Goal: Information Seeking & Learning: Check status

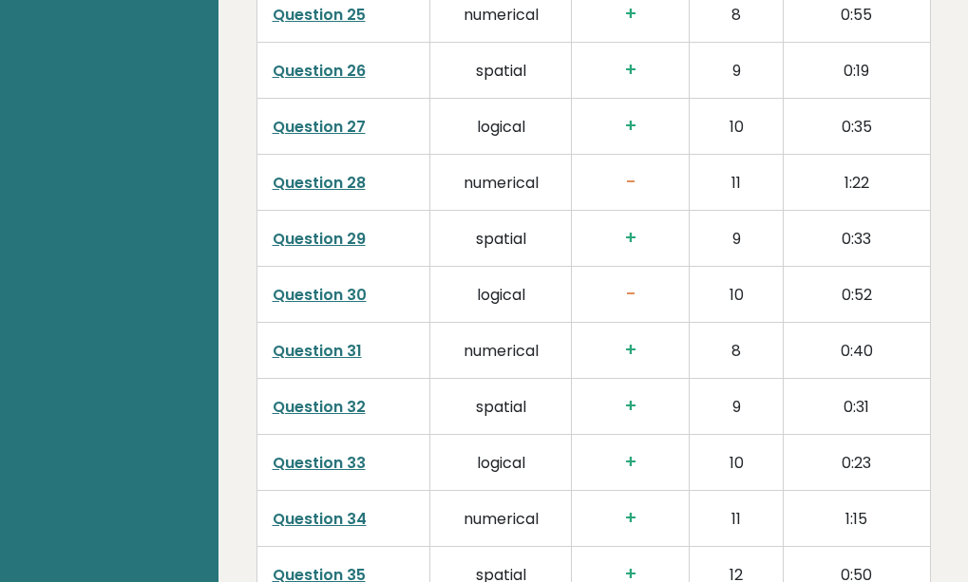
scroll to position [2375, 0]
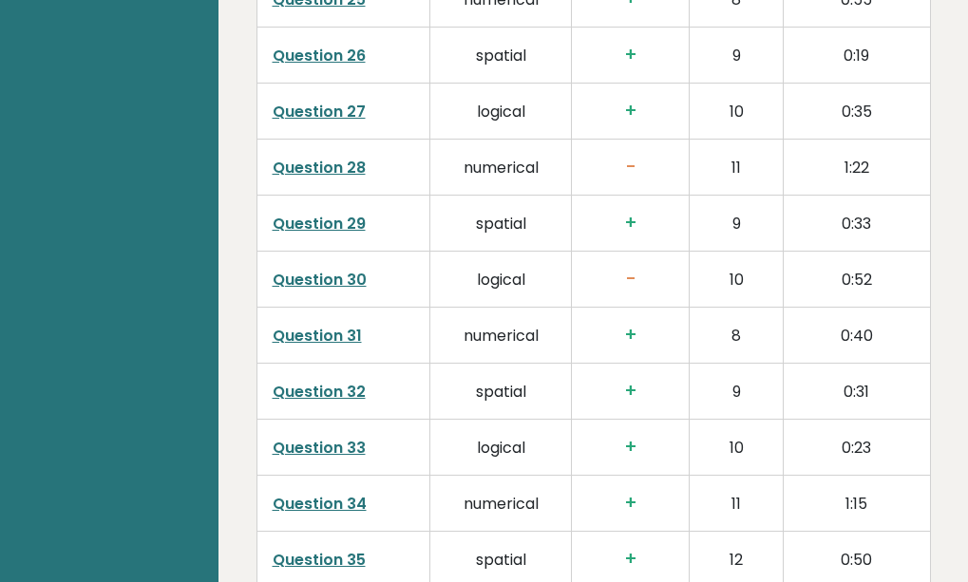
click at [344, 381] on link "Question 32" at bounding box center [319, 392] width 93 height 22
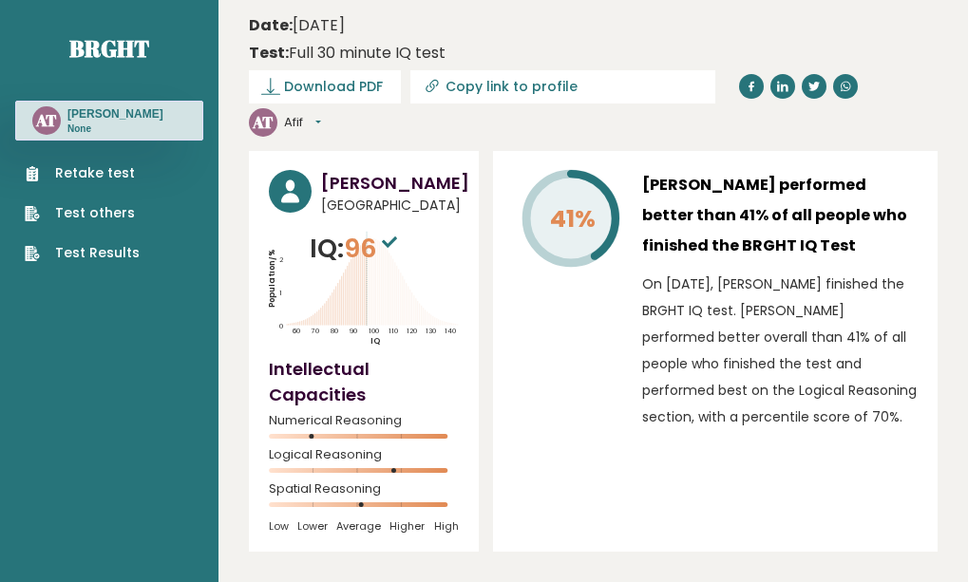
click at [118, 165] on link "Retake test" at bounding box center [82, 173] width 115 height 20
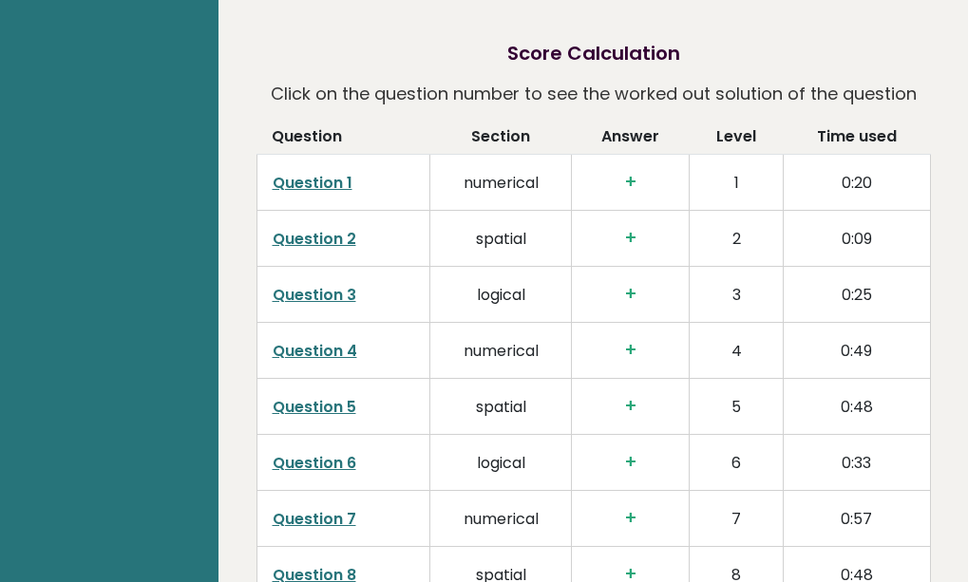
scroll to position [855, 0]
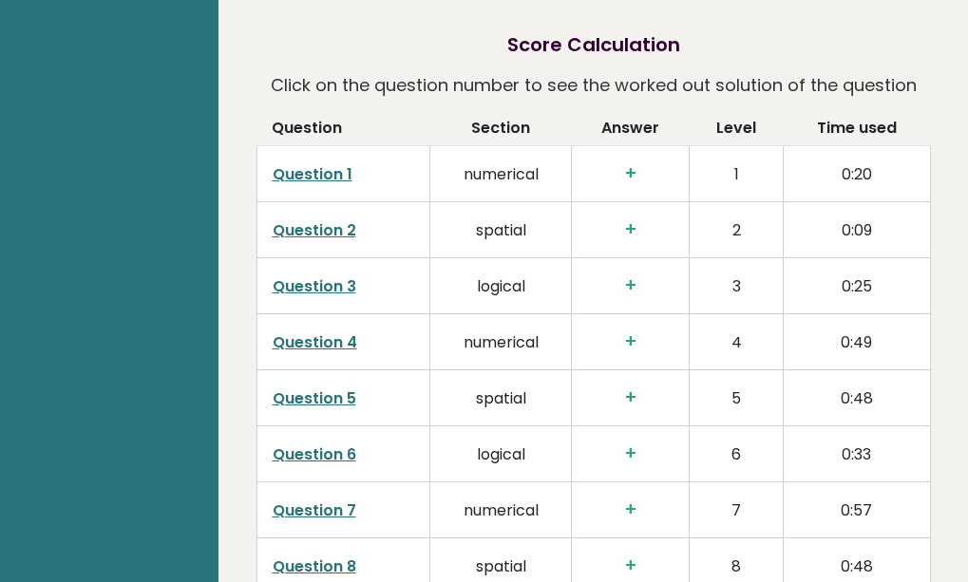
click at [313, 163] on link "Question 1" at bounding box center [313, 174] width 80 height 22
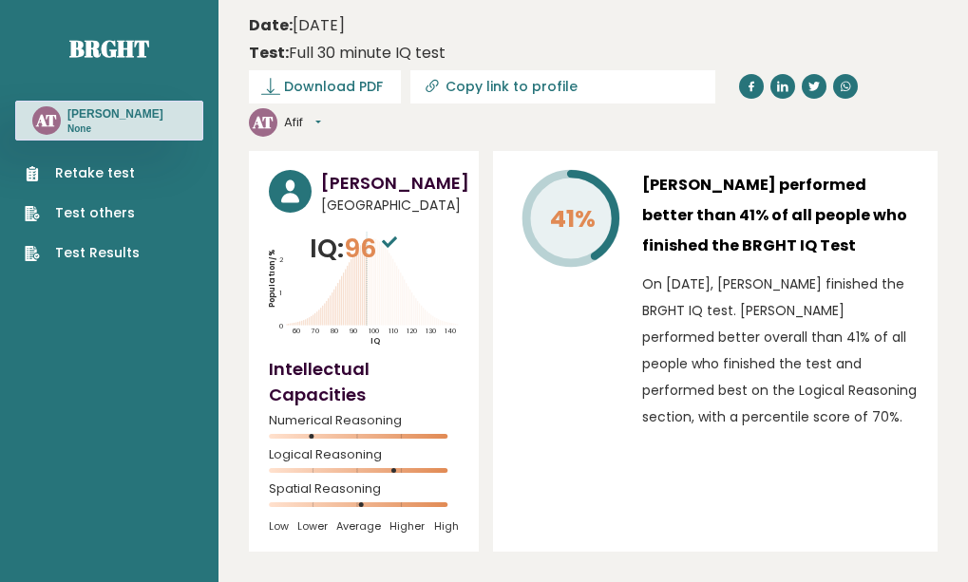
scroll to position [855, 0]
